Goal: Task Accomplishment & Management: Manage account settings

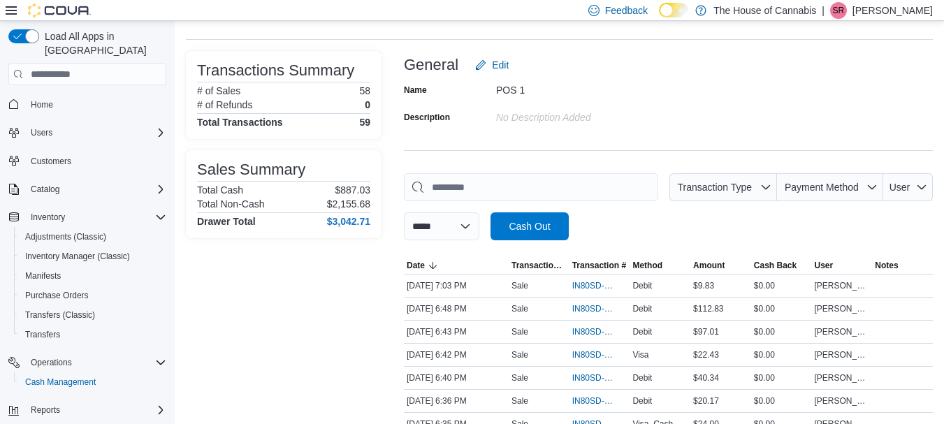
scroll to position [75, 0]
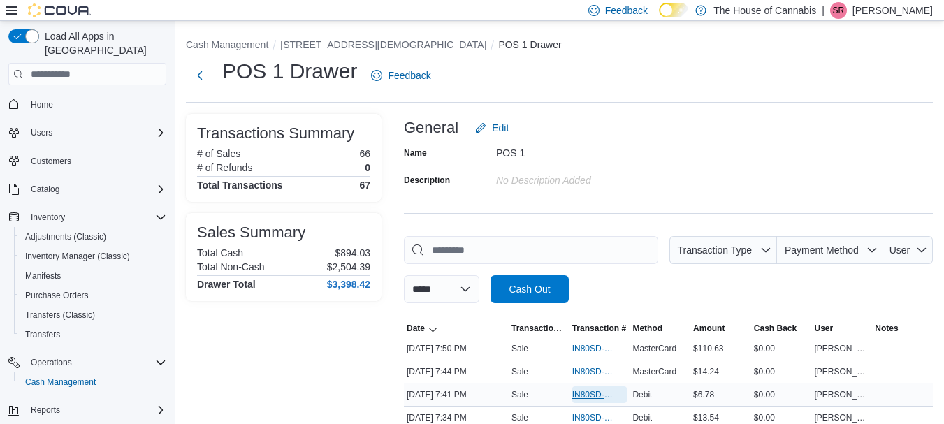
click at [574, 392] on span "IN80SD-245185" at bounding box center [592, 394] width 41 height 11
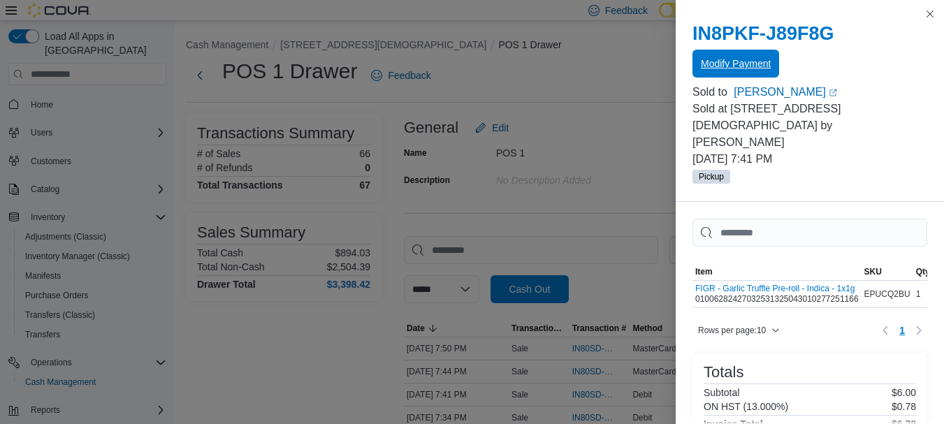
click at [755, 62] on span "Modify Payment" at bounding box center [736, 64] width 70 height 14
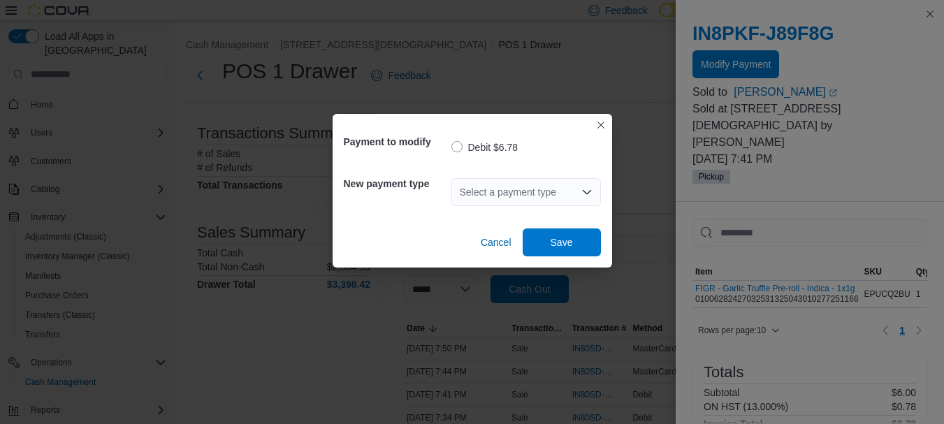
click at [528, 201] on div "Select a payment type" at bounding box center [526, 192] width 150 height 28
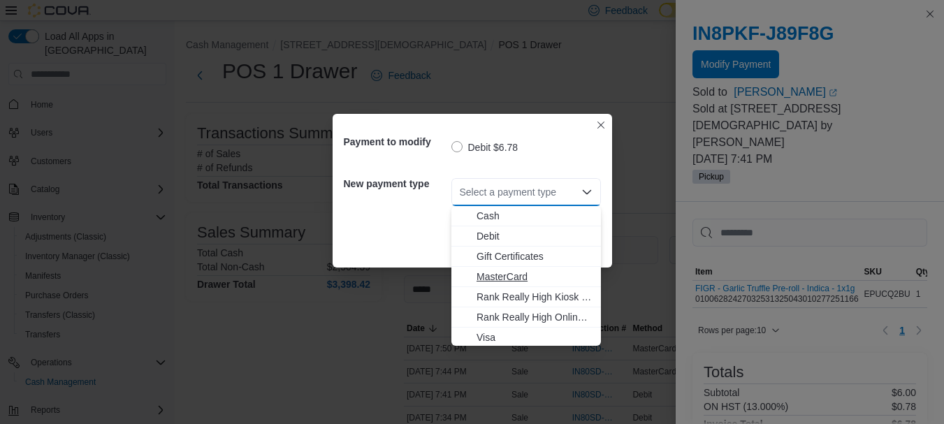
click at [510, 287] on button "MasterCard" at bounding box center [526, 277] width 150 height 20
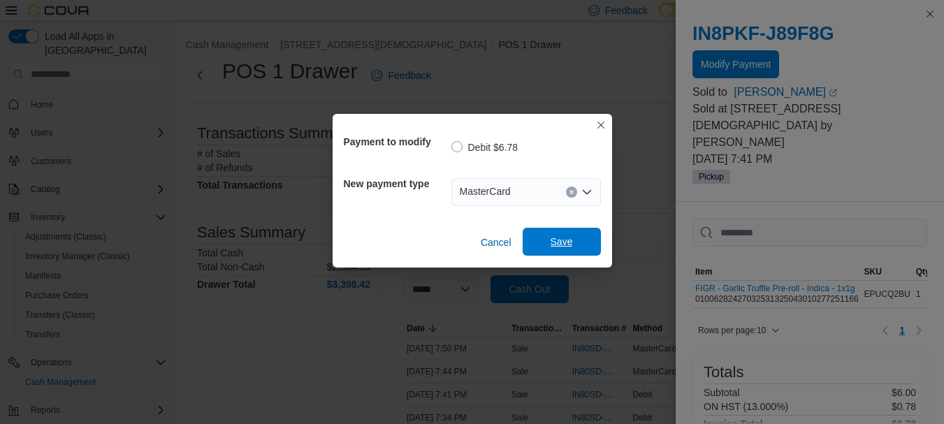
click at [549, 235] on span "Save" at bounding box center [562, 242] width 62 height 28
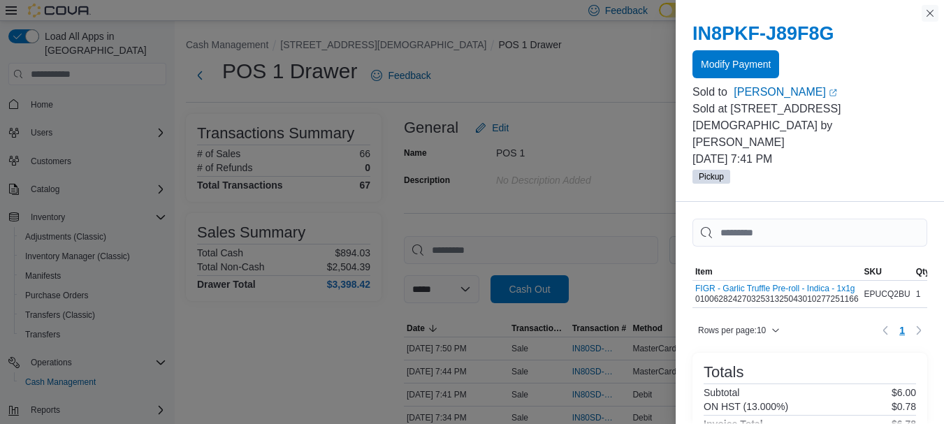
click at [934, 9] on button "Close this dialog" at bounding box center [930, 13] width 17 height 17
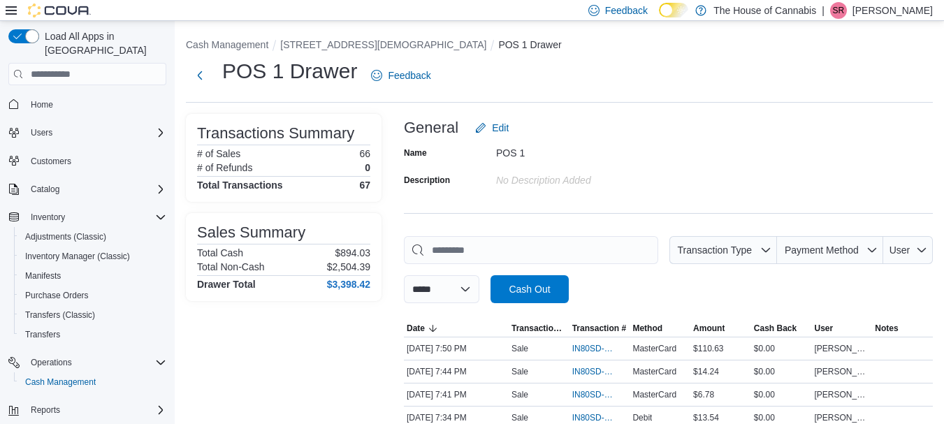
click at [787, 71] on div "POS 1 Drawer Feedback" at bounding box center [559, 75] width 747 height 36
